Goal: Transaction & Acquisition: Register for event/course

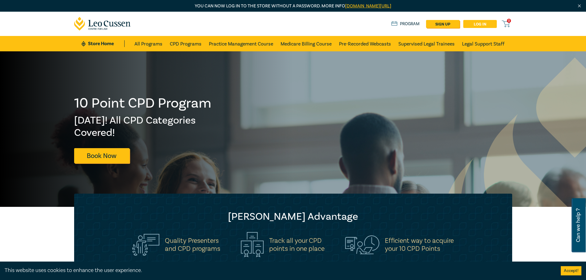
click at [484, 24] on link "Log in" at bounding box center [480, 24] width 34 height 8
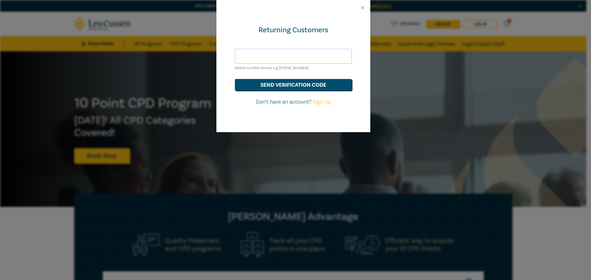
click at [301, 56] on input "text" at bounding box center [293, 56] width 117 height 15
type input "accounts@abmorison.com.au"
click at [277, 87] on button "send verification code" at bounding box center [293, 85] width 117 height 12
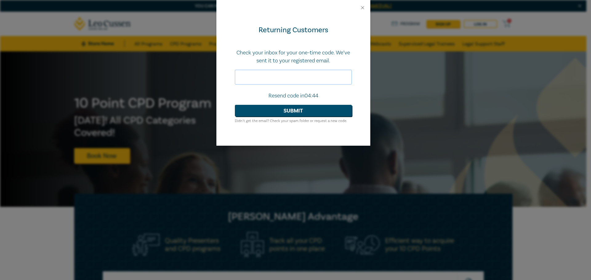
click at [305, 78] on input "text" at bounding box center [293, 77] width 117 height 15
type input "7"
type input "716952"
click at [291, 111] on button "Submit" at bounding box center [293, 111] width 117 height 12
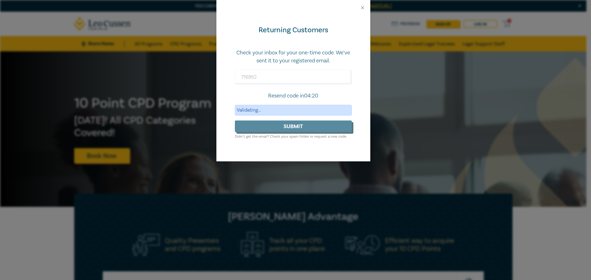
click at [309, 127] on form "Check your inbox for your one-time code. We’ve sent it to your registered email…" at bounding box center [293, 94] width 117 height 91
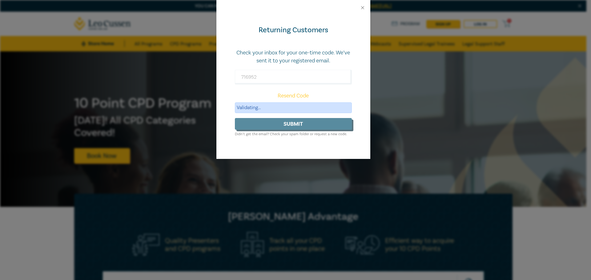
click at [288, 124] on form "Check your inbox for your one-time code. We’ve sent it to your registered email…" at bounding box center [293, 93] width 117 height 89
click at [363, 8] on button "Close" at bounding box center [363, 8] width 6 height 6
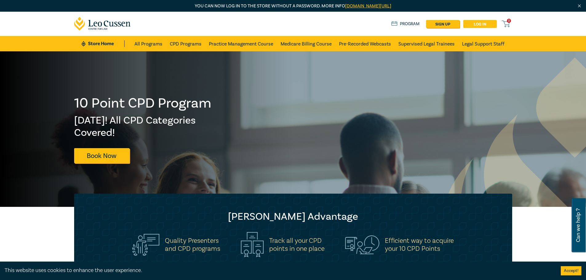
click at [476, 22] on link "Log in" at bounding box center [480, 24] width 34 height 8
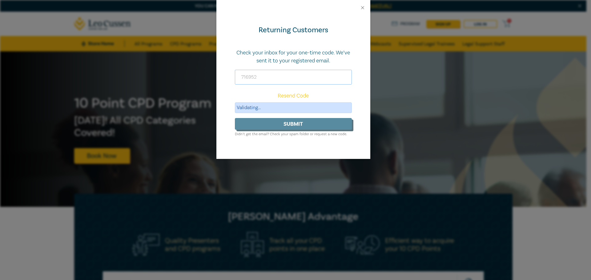
click at [309, 74] on input "716952" at bounding box center [293, 77] width 117 height 15
click at [296, 95] on link "Resend Code" at bounding box center [292, 95] width 31 height 7
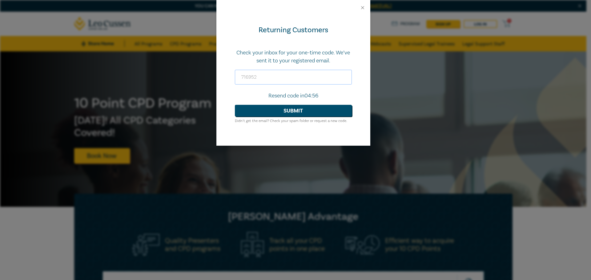
click at [258, 76] on input "716952" at bounding box center [293, 77] width 117 height 15
click at [275, 75] on input "716952" at bounding box center [293, 77] width 117 height 15
drag, startPoint x: 272, startPoint y: 76, endPoint x: 233, endPoint y: 76, distance: 38.5
click at [233, 76] on div "Returning Customers Check your inbox for your one-time code. We’ve sent it to y…" at bounding box center [293, 80] width 154 height 130
click at [275, 78] on input "275838" at bounding box center [293, 77] width 117 height 15
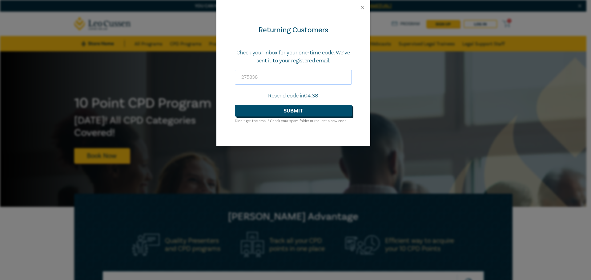
type input "275838"
click at [293, 109] on button "Submit" at bounding box center [293, 111] width 117 height 12
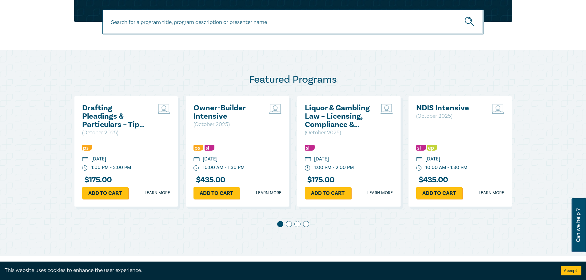
scroll to position [277, 0]
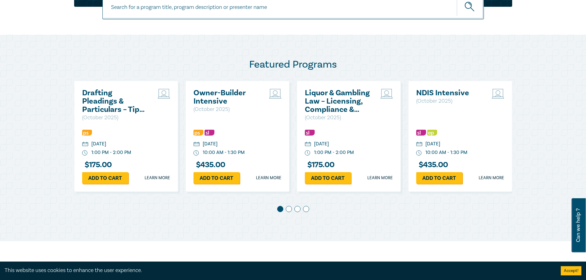
click at [286, 209] on span at bounding box center [289, 209] width 6 height 6
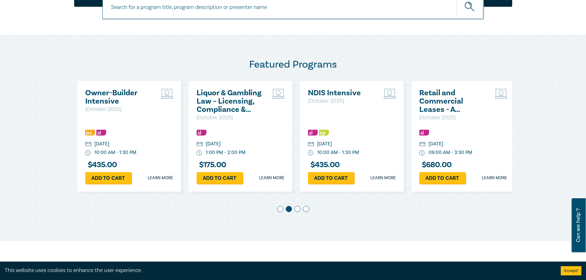
scroll to position [0, 111]
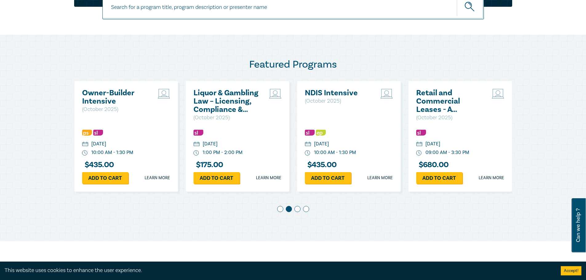
click at [295, 210] on span at bounding box center [297, 209] width 6 height 6
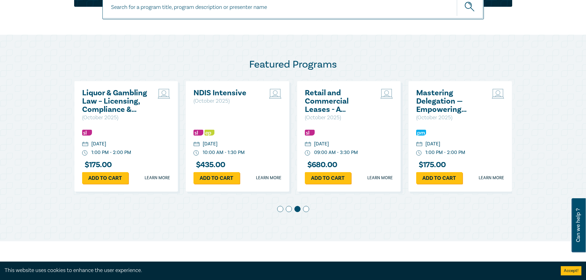
click at [307, 209] on span at bounding box center [306, 209] width 6 height 6
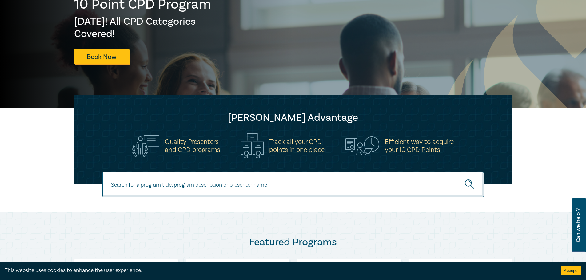
scroll to position [92, 0]
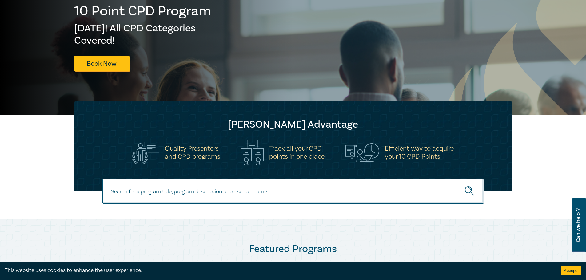
click at [254, 196] on input at bounding box center [292, 191] width 381 height 25
type input "AI IN THE LAW INTENSIVE"
click at [457, 182] on button "submit" at bounding box center [470, 191] width 27 height 19
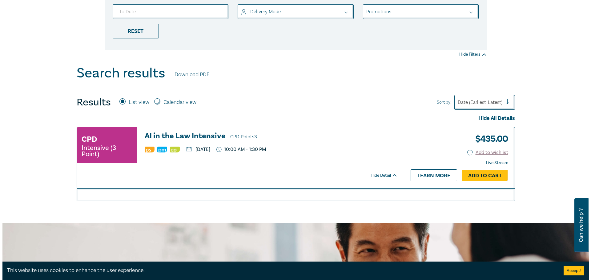
scroll to position [185, 0]
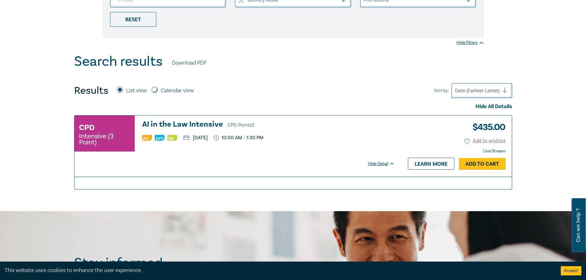
click at [473, 165] on link "Add to Cart" at bounding box center [482, 164] width 46 height 12
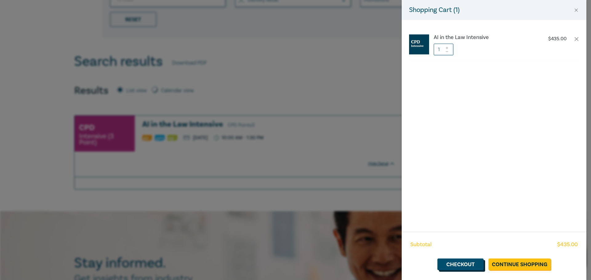
click at [459, 265] on link "Checkout" at bounding box center [460, 265] width 46 height 12
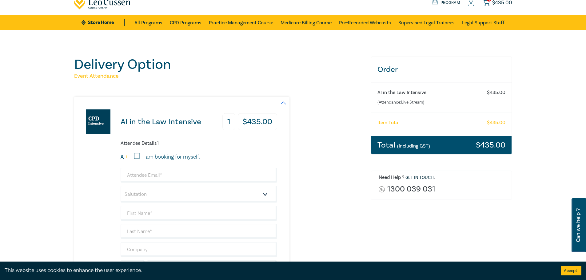
scroll to position [62, 0]
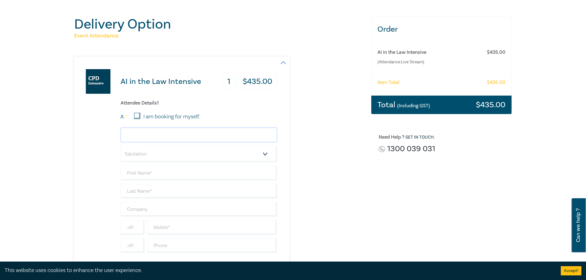
click at [139, 135] on input "email" at bounding box center [199, 135] width 157 height 15
type input "M"
type input "mandi@abmorison.com.au"
click at [175, 154] on select "Salutation Mr. Mrs. Ms. Miss Dr. Prof. Other" at bounding box center [199, 154] width 157 height 17
select select "Mrs."
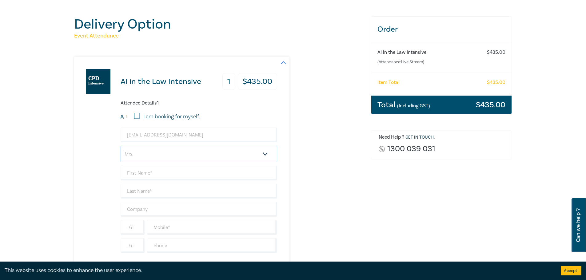
click at [121, 146] on select "Salutation Mr. Mrs. Ms. Miss Dr. Prof. Other" at bounding box center [199, 154] width 157 height 17
click at [155, 154] on select "Salutation Mr. Mrs. Ms. Miss Dr. Prof. Other" at bounding box center [199, 154] width 157 height 17
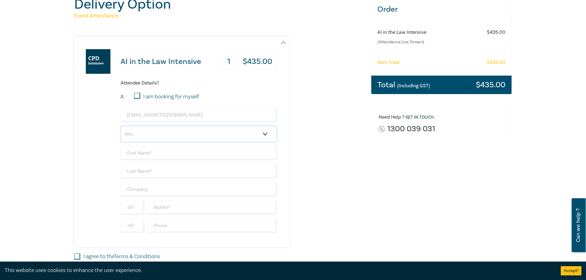
scroll to position [92, 0]
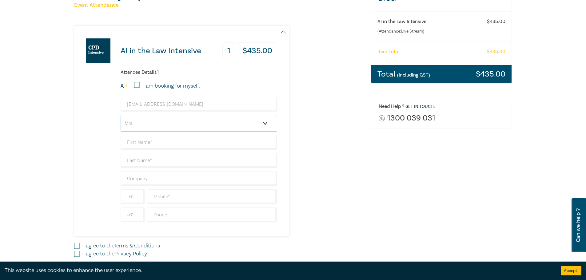
click at [203, 126] on select "Salutation Mr. Mrs. Ms. Miss Dr. Prof. Other" at bounding box center [199, 123] width 157 height 17
select select
click at [121, 115] on select "Salutation Mr. Mrs. Ms. Miss Dr. Prof. Other" at bounding box center [199, 123] width 157 height 17
click at [153, 145] on input "text" at bounding box center [199, 142] width 157 height 15
type input "Mandi"
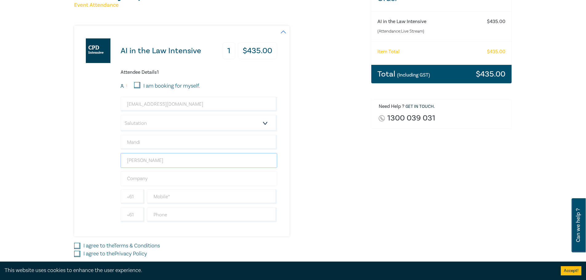
type input "Morison"
click at [171, 177] on input "text" at bounding box center [199, 178] width 157 height 15
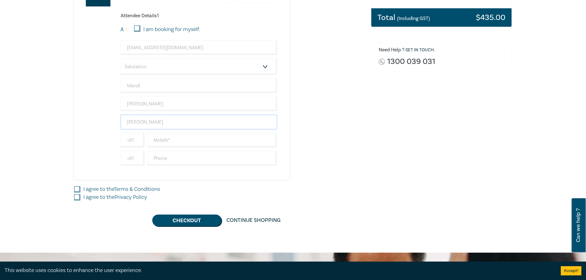
scroll to position [154, 0]
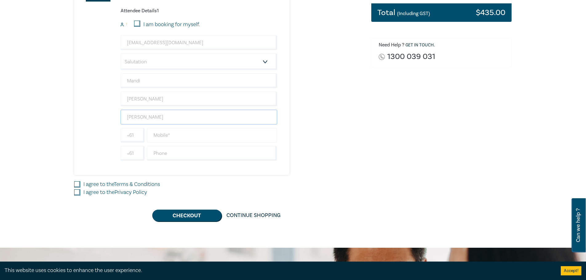
type input "AB Morison"
click at [178, 132] on input "text" at bounding box center [212, 135] width 130 height 15
click at [188, 132] on input "text" at bounding box center [212, 135] width 130 height 15
type input "0402313313"
click at [328, 129] on div "AI in the Law Intensive 1 $ 435.00 Attendee Details 1 1 I am booking for myself…" at bounding box center [218, 69] width 289 height 211
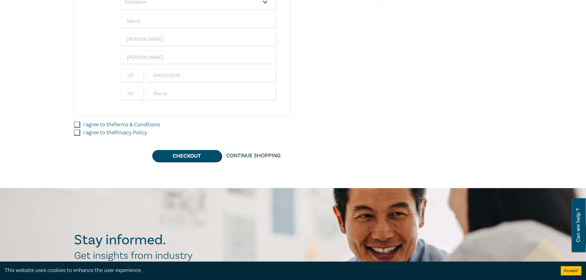
scroll to position [215, 0]
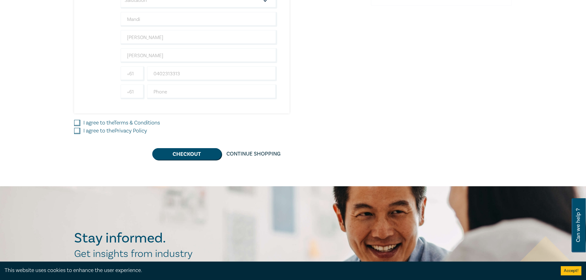
click at [77, 123] on input "I agree to the Terms & Conditions" at bounding box center [77, 123] width 6 height 6
checkbox input "true"
click at [77, 131] on input "I agree to the Privacy Policy" at bounding box center [77, 131] width 6 height 6
checkbox input "true"
click at [177, 152] on button "Checkout" at bounding box center [186, 154] width 69 height 12
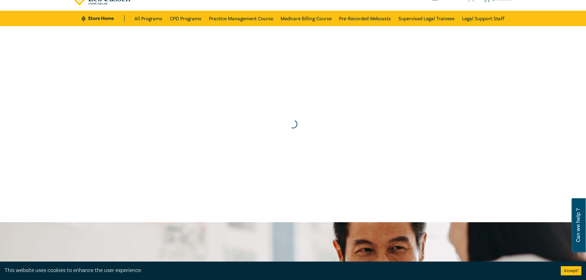
scroll to position [0, 0]
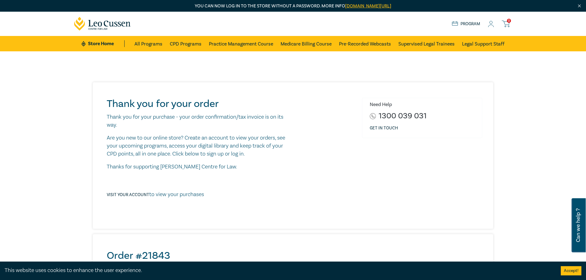
click at [464, 23] on link "Program" at bounding box center [466, 24] width 29 height 7
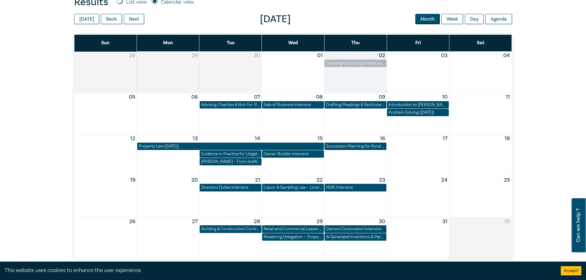
scroll to position [215, 0]
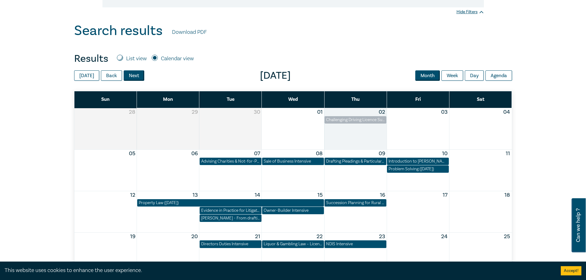
click at [132, 77] on button "Next" at bounding box center [134, 75] width 21 height 10
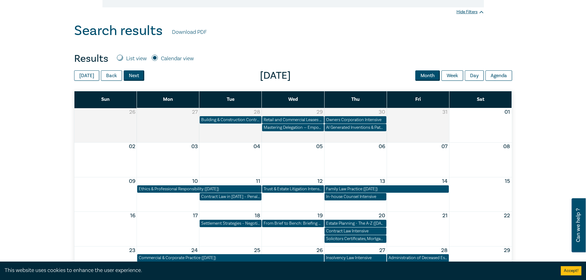
click at [131, 77] on button "Next" at bounding box center [134, 75] width 21 height 10
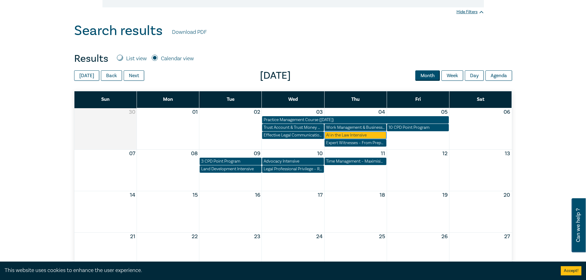
click at [368, 134] on div "AI in the Law Intensive" at bounding box center [355, 135] width 59 height 6
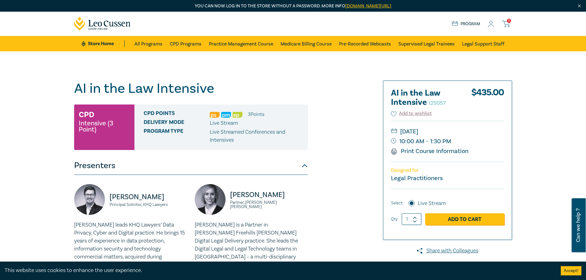
click at [491, 24] on icon at bounding box center [491, 24] width 6 height 6
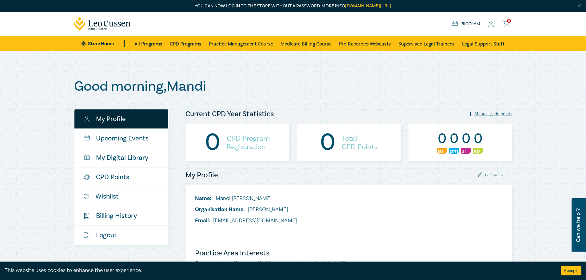
click at [490, 26] on icon at bounding box center [491, 24] width 6 height 6
